Goal: Book appointment/travel/reservation

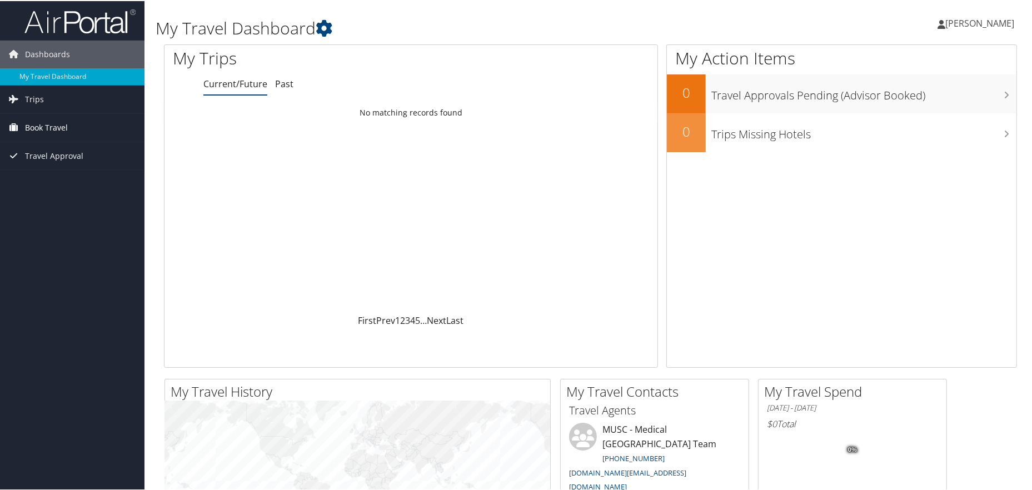
click at [38, 124] on span "Book Travel" at bounding box center [46, 127] width 43 height 28
click at [35, 180] on link "Book/Manage Online Trips" at bounding box center [72, 182] width 144 height 17
